Goal: Transaction & Acquisition: Purchase product/service

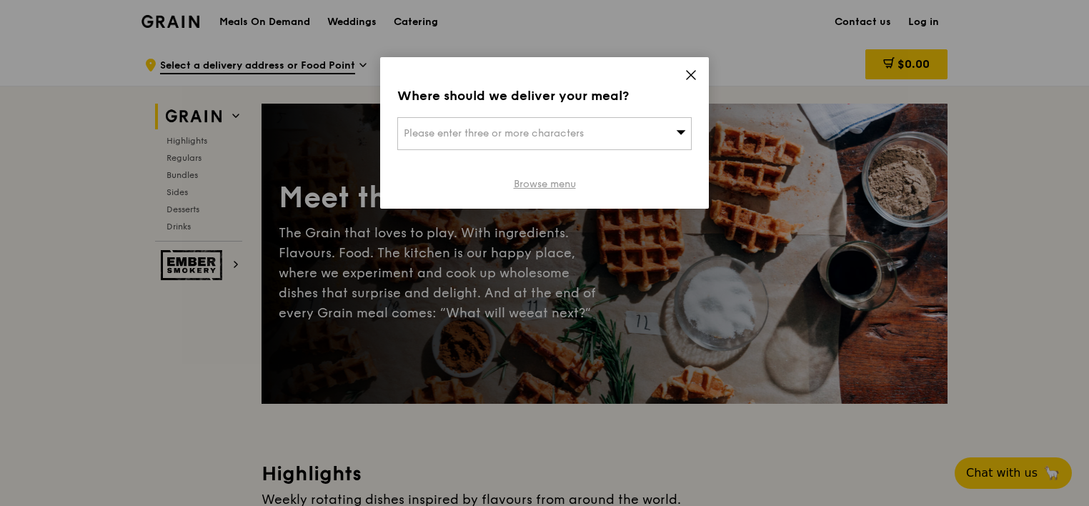
click at [534, 183] on link "Browse menu" at bounding box center [545, 184] width 62 height 14
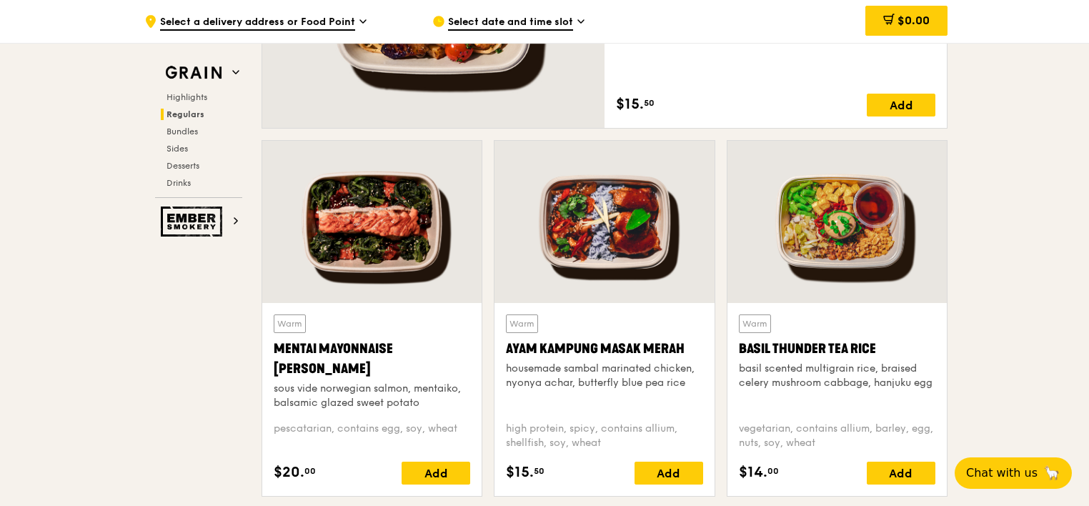
scroll to position [1215, 0]
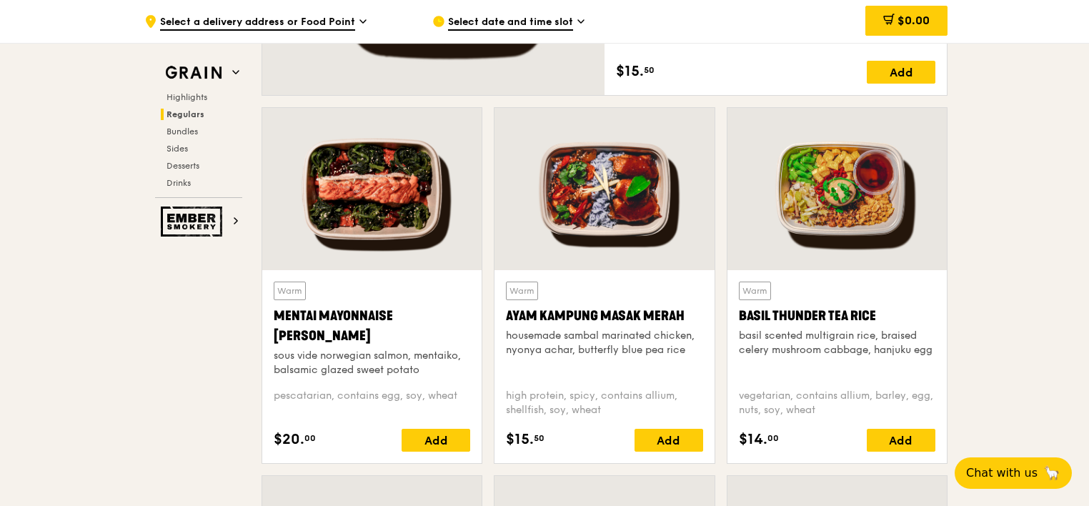
click at [592, 310] on div "Ayam Kampung Masak Merah" at bounding box center [604, 316] width 197 height 20
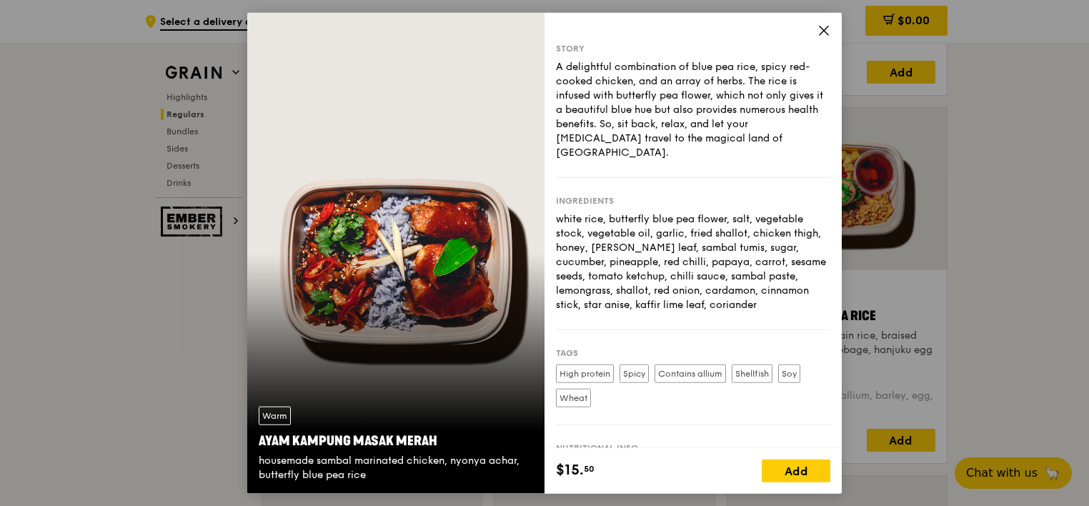
click at [628, 365] on label "Spicy" at bounding box center [634, 374] width 29 height 19
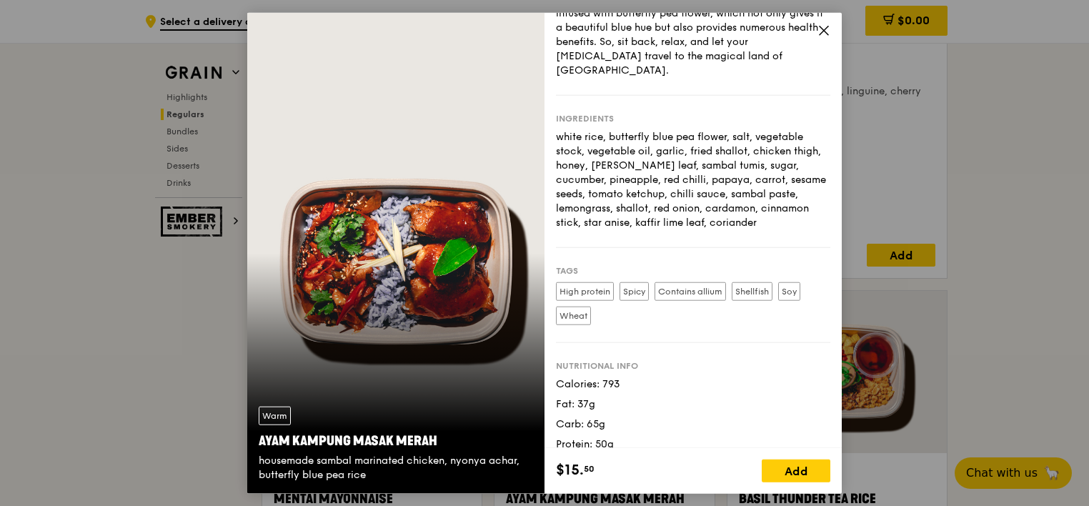
scroll to position [786, 0]
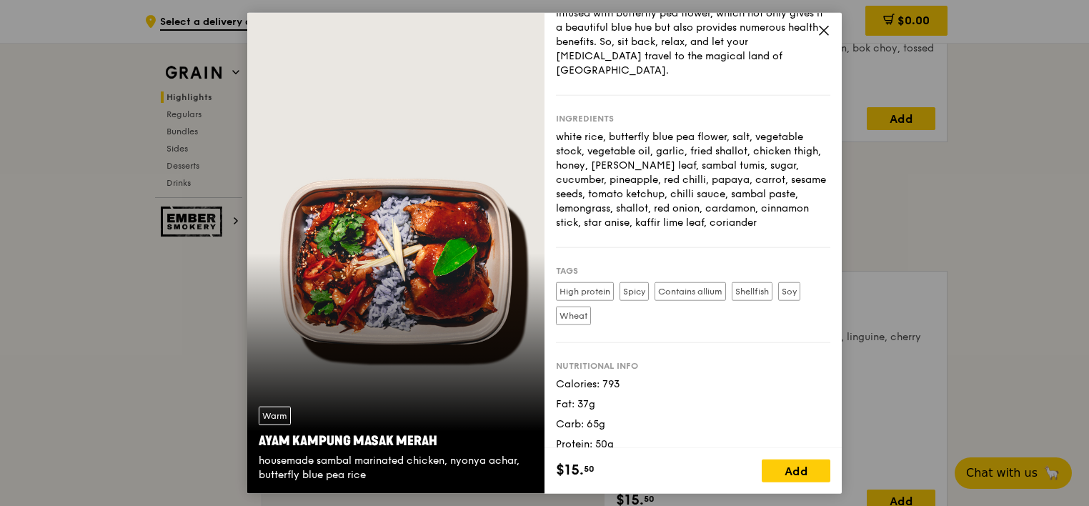
click at [827, 31] on icon at bounding box center [824, 30] width 13 height 13
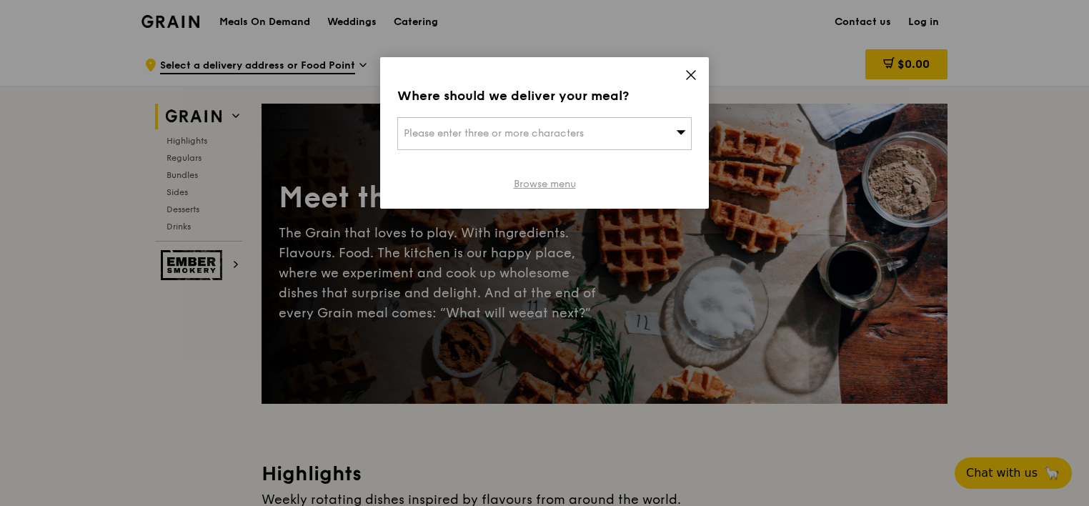
click at [548, 183] on link "Browse menu" at bounding box center [545, 184] width 62 height 14
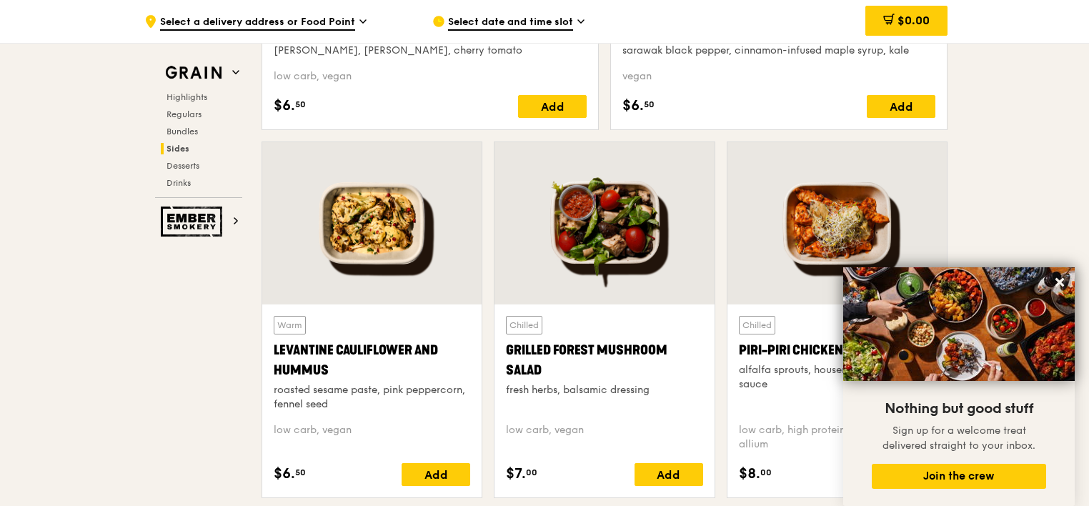
scroll to position [3574, 0]
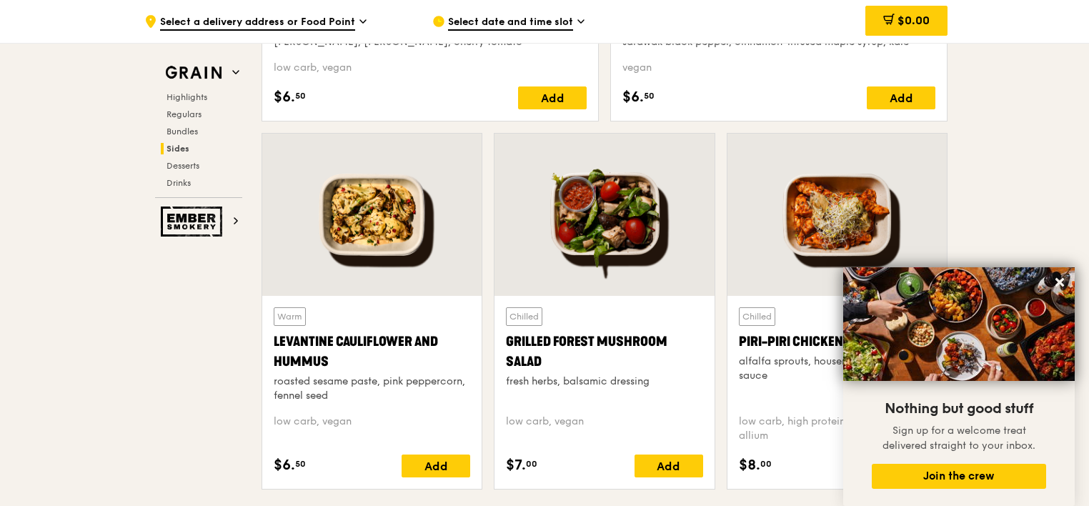
click at [624, 213] on div at bounding box center [604, 215] width 219 height 162
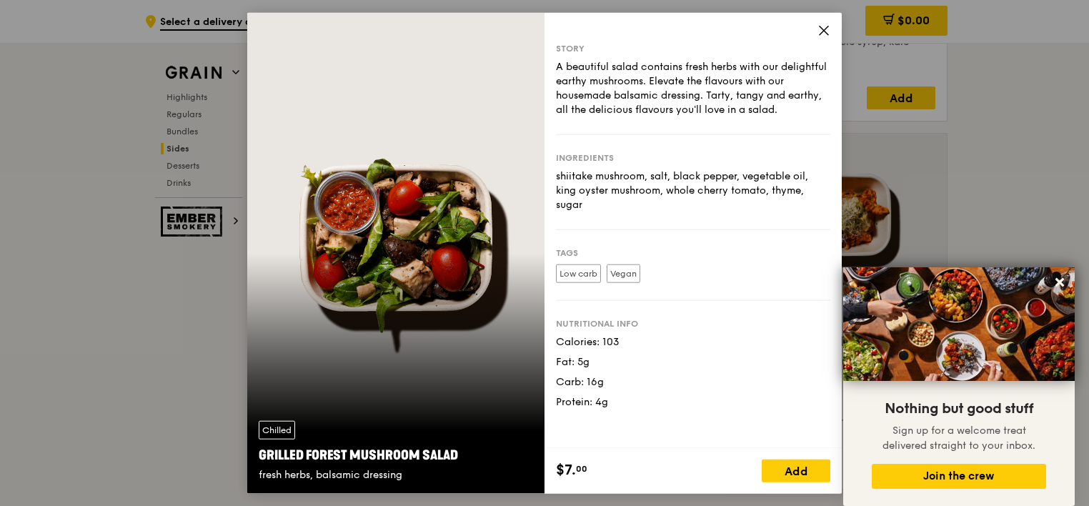
click at [382, 255] on div "Chilled Grilled Forest Mushroom Salad fresh herbs, balsamic dressing" at bounding box center [395, 253] width 297 height 481
click at [824, 26] on icon at bounding box center [824, 30] width 13 height 13
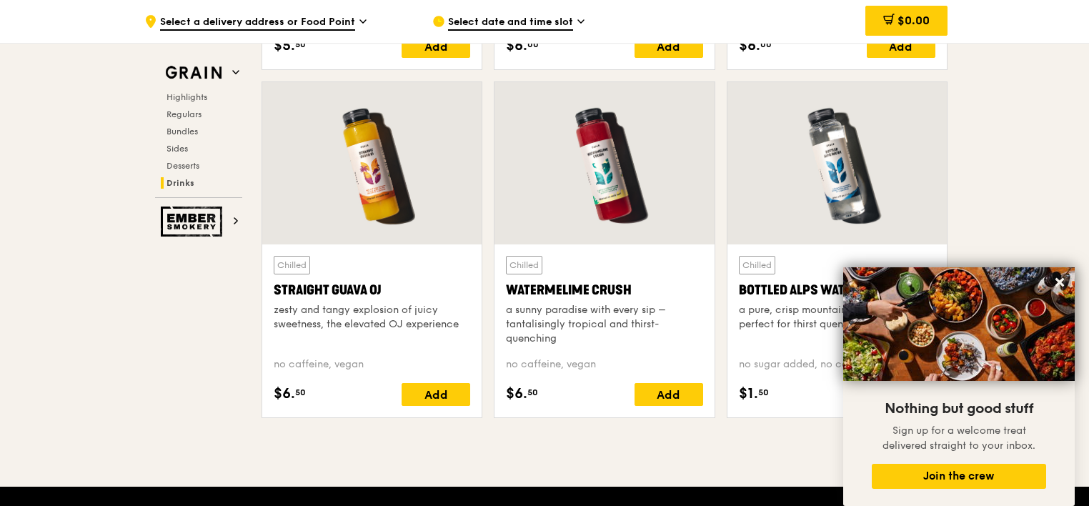
scroll to position [5791, 0]
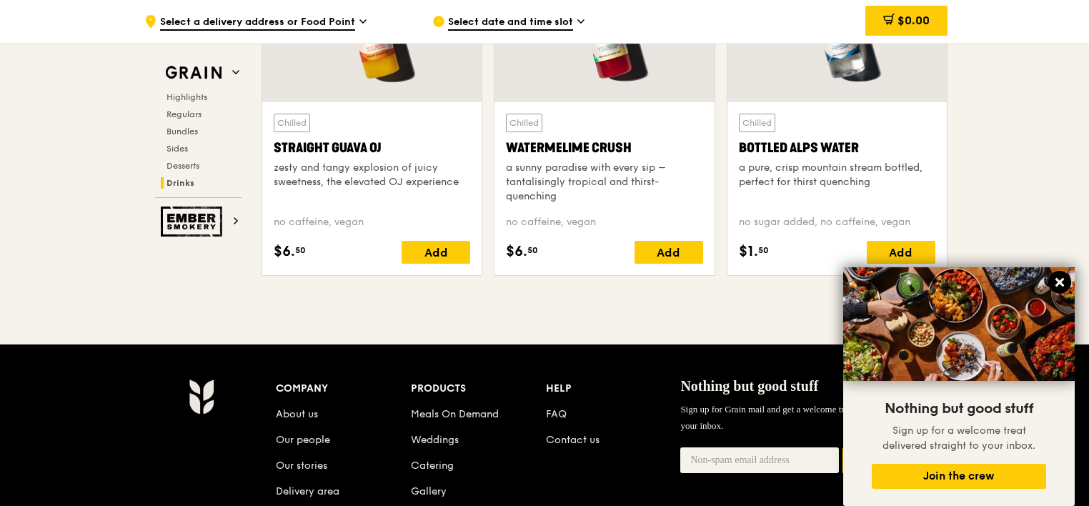
click at [1063, 283] on icon at bounding box center [1060, 282] width 13 height 13
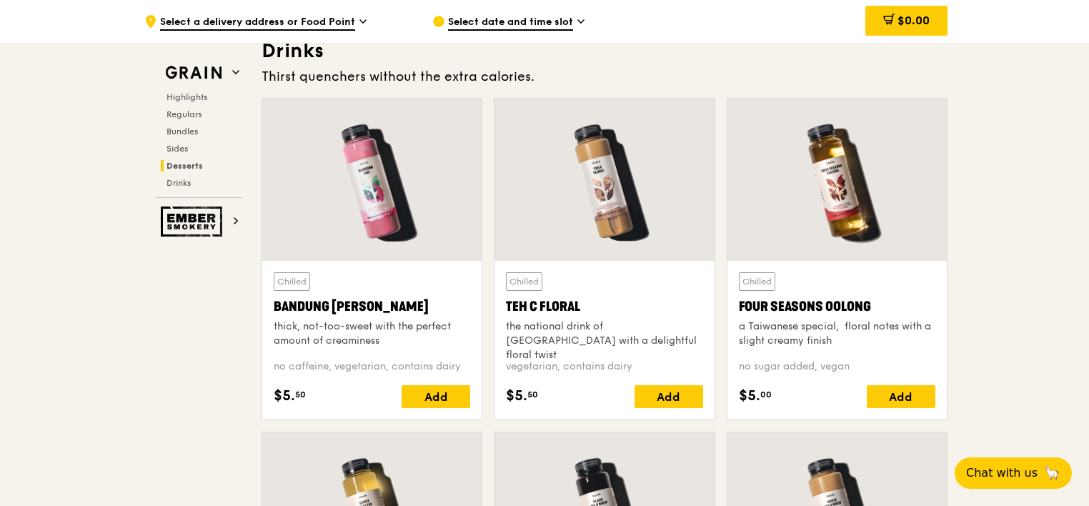
scroll to position [4862, 0]
